Goal: Task Accomplishment & Management: Manage account settings

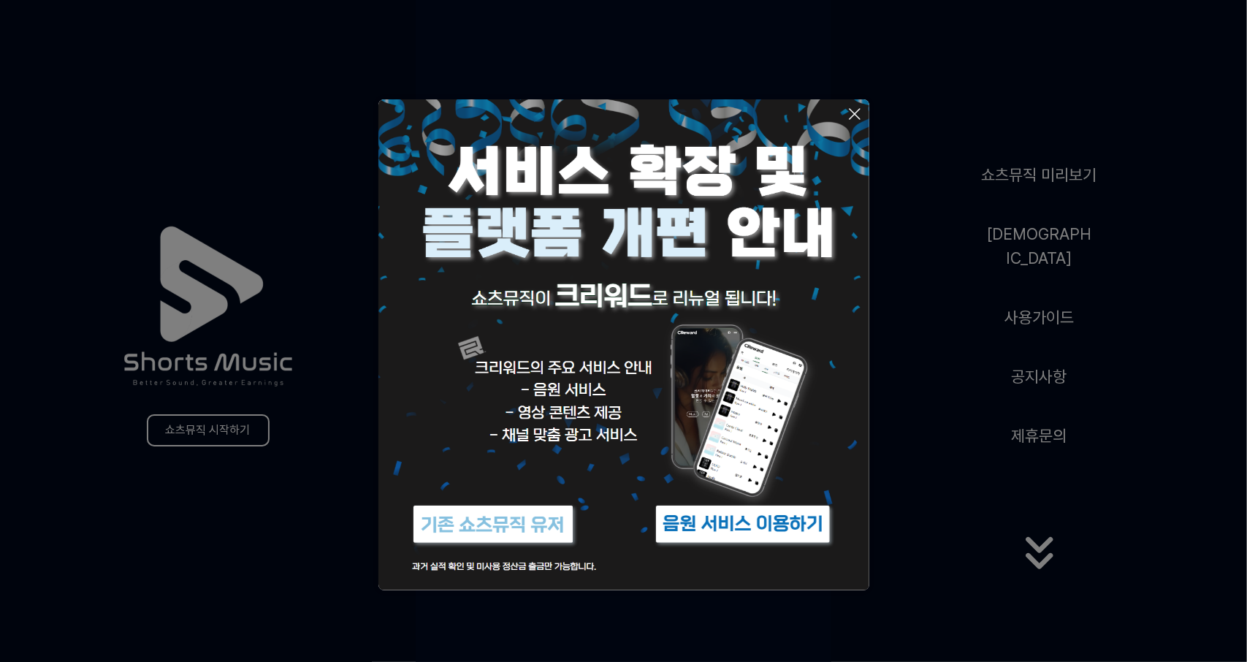
click at [544, 528] on img at bounding box center [493, 524] width 183 height 55
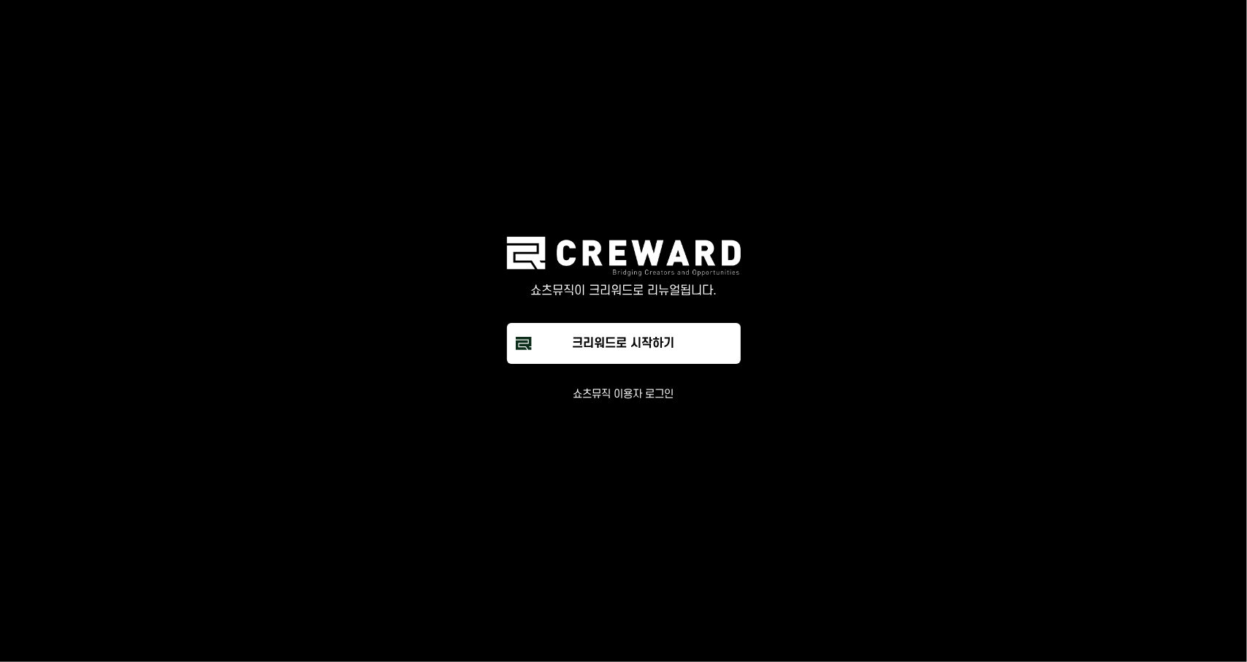
click at [605, 389] on button "쇼츠뮤직 이용자 로그인" at bounding box center [624, 394] width 101 height 15
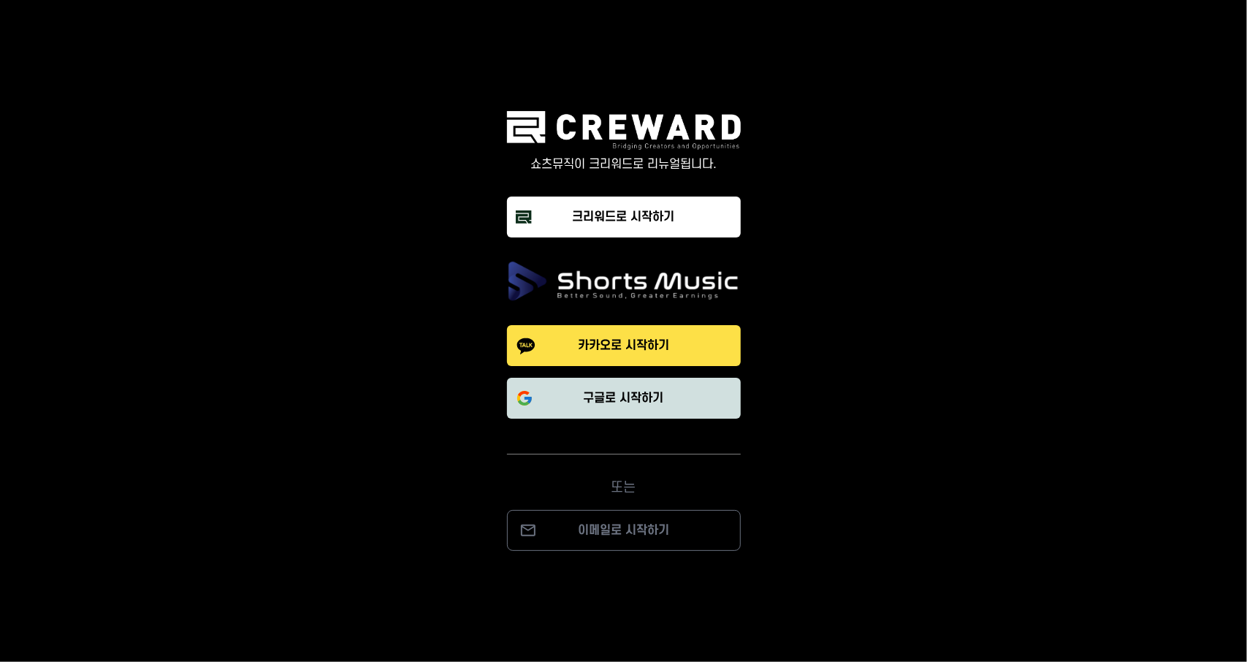
click at [593, 388] on button "구글로 시작하기" at bounding box center [624, 398] width 234 height 41
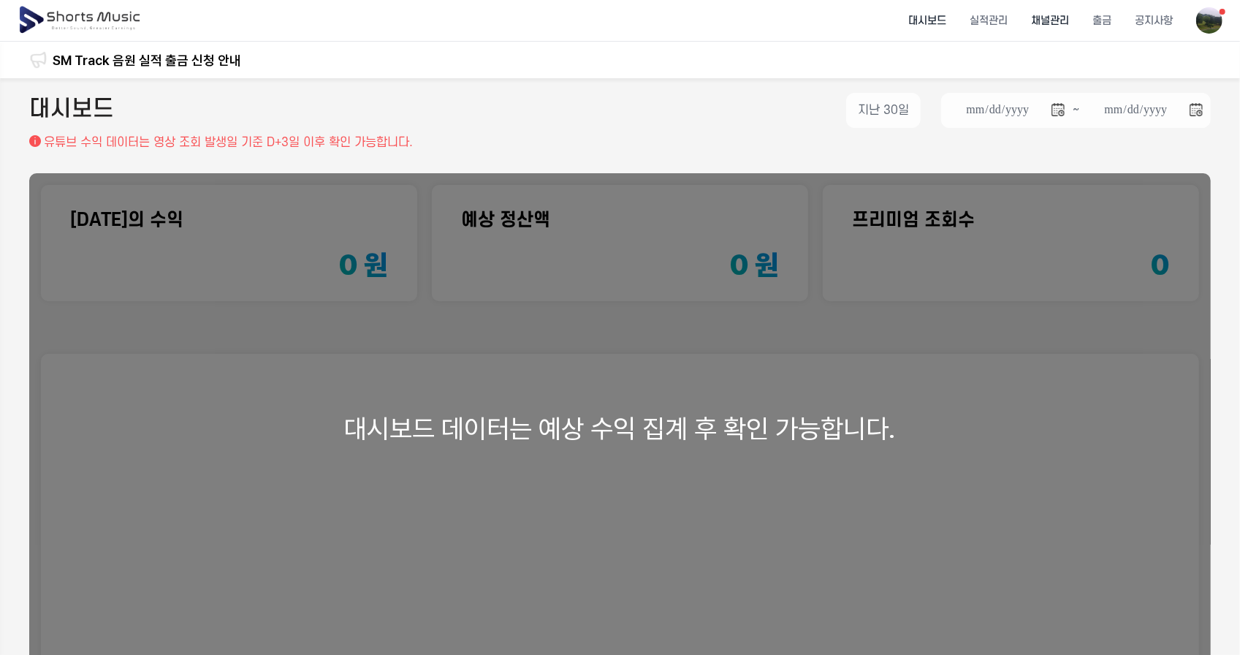
click at [1054, 20] on li "채널관리" at bounding box center [1049, 20] width 61 height 39
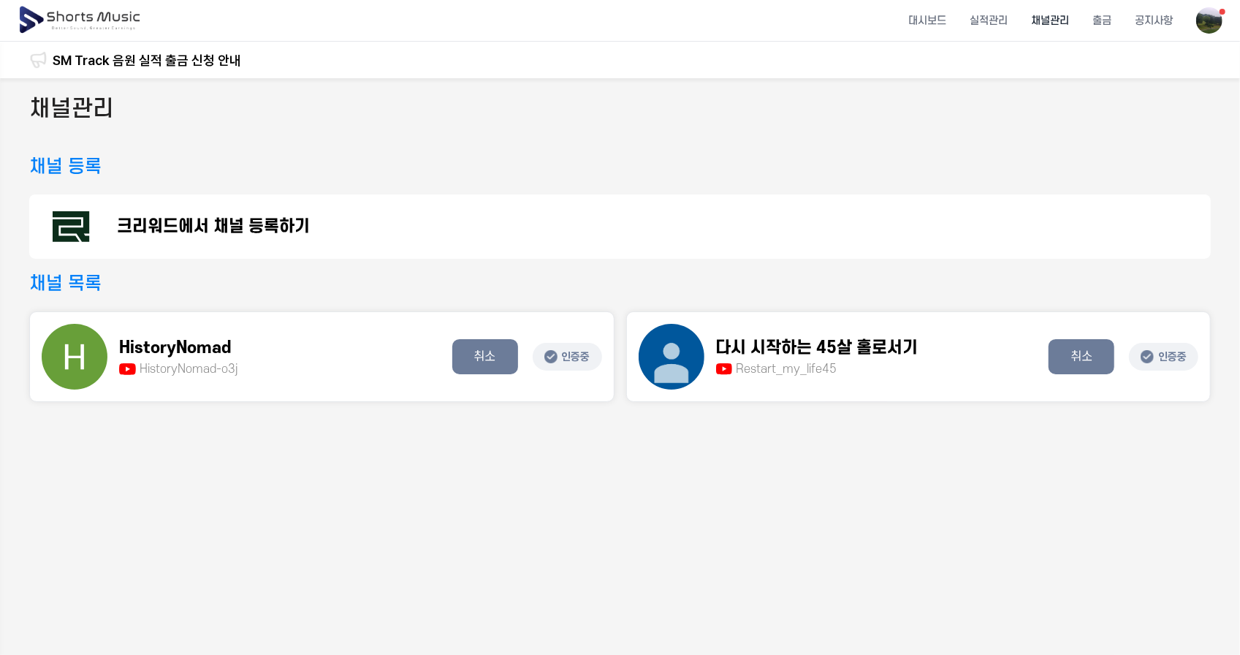
click at [218, 227] on p "크리워드에서 채널 등록하기" at bounding box center [213, 227] width 193 height 18
